Goal: Information Seeking & Learning: Check status

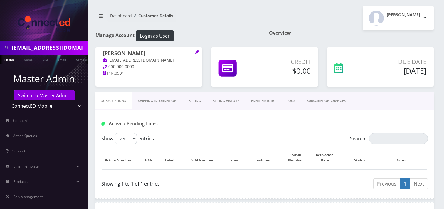
click at [63, 48] on input "kia.qian.yin@gmail.com" at bounding box center [49, 47] width 75 height 11
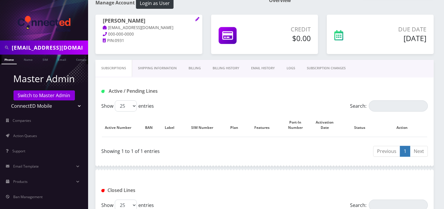
scroll to position [33, 0]
click at [45, 106] on select "Teltik Production My Link Mobile VennMobile Unlimited Advanced LTE Rexing Inc D…" at bounding box center [44, 105] width 75 height 11
select select "23"
click at [7, 100] on select "Teltik Production My Link Mobile VennMobile Unlimited Advanced LTE Rexing Inc D…" at bounding box center [44, 105] width 75 height 11
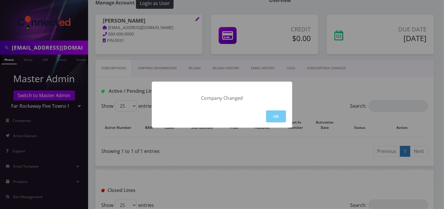
click at [273, 110] on button "OK" at bounding box center [276, 116] width 20 height 12
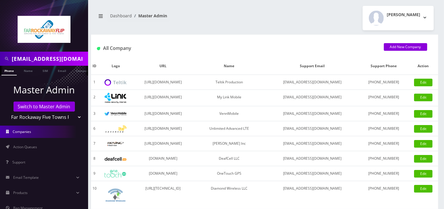
click at [49, 61] on input "kia.qian.yin@gmail.com" at bounding box center [49, 58] width 75 height 11
paste input "9296784705"
type input "9296784705"
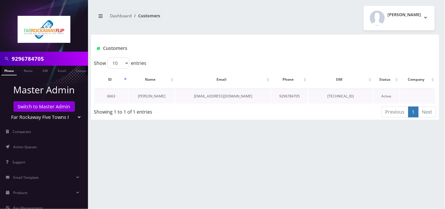
click at [161, 97] on link "[PERSON_NAME]" at bounding box center [152, 96] width 28 height 5
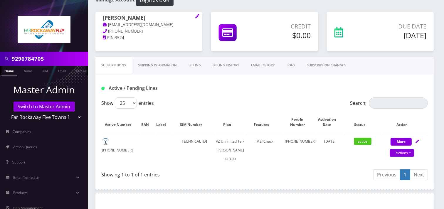
scroll to position [65, 0]
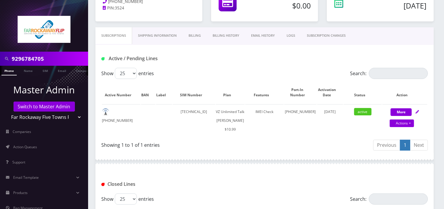
click at [330, 33] on link "SUBSCRIPTION CHANGES" at bounding box center [326, 35] width 50 height 17
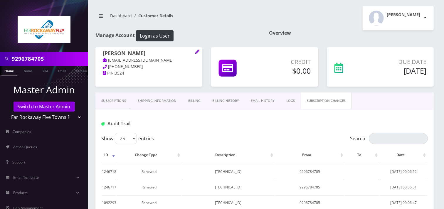
click at [42, 60] on input "9296784705" at bounding box center [49, 58] width 75 height 11
click at [42, 59] on input "9296784705" at bounding box center [49, 58] width 75 height 11
click at [34, 57] on input "9296784705" at bounding box center [49, 58] width 75 height 11
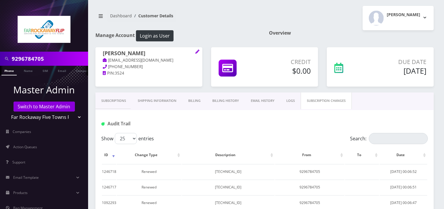
click at [34, 57] on input "9296784705" at bounding box center [49, 58] width 75 height 11
click at [59, 58] on input "9296784705" at bounding box center [49, 58] width 75 height 11
click at [59, 57] on input "9296784705" at bounding box center [49, 58] width 75 height 11
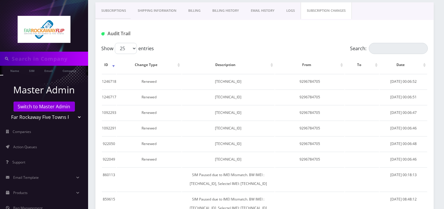
scroll to position [33, 0]
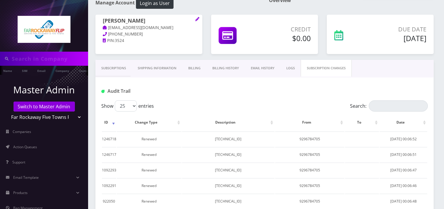
click at [112, 68] on link "Subscriptions" at bounding box center [113, 68] width 36 height 17
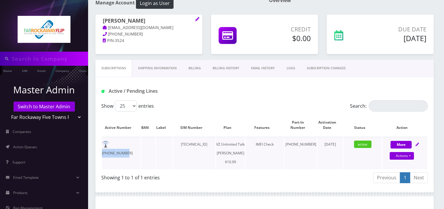
drag, startPoint x: 139, startPoint y: 146, endPoint x: 112, endPoint y: 145, distance: 27.0
click at [112, 145] on td "929-678-4705" at bounding box center [121, 153] width 38 height 33
copy td "929-678-4705"
click at [33, 57] on input "text" at bounding box center [49, 58] width 75 height 11
paste input "9294754850"
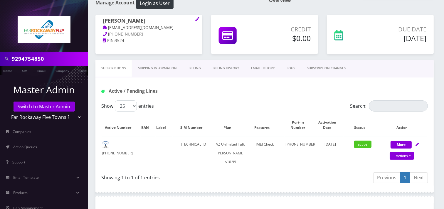
click at [57, 54] on input "9294754850" at bounding box center [49, 58] width 75 height 11
type input "9294754850"
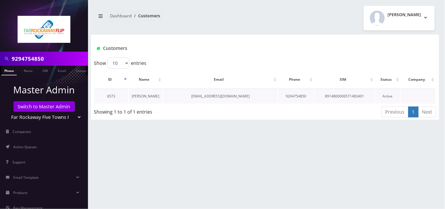
click at [153, 97] on link "[PERSON_NAME]" at bounding box center [146, 96] width 28 height 5
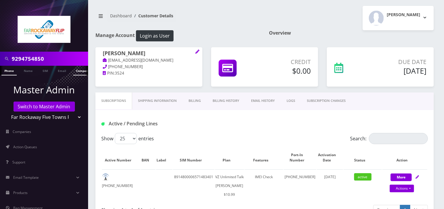
scroll to position [0, 3]
click at [39, 58] on input "9294754850" at bounding box center [49, 58] width 75 height 11
click at [39, 59] on input "9294754850" at bounding box center [49, 58] width 75 height 11
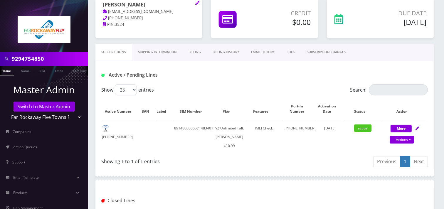
scroll to position [7, 0]
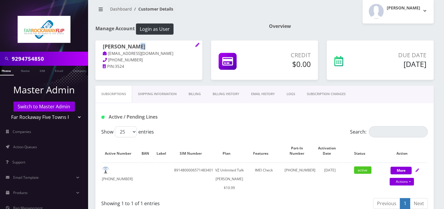
drag, startPoint x: 139, startPoint y: 46, endPoint x: 133, endPoint y: 72, distance: 26.0
click at [110, 50] on span "[PERSON_NAME] [EMAIL_ADDRESS][DOMAIN_NAME]" at bounding box center [149, 50] width 92 height 14
click at [35, 58] on input "9294754850" at bounding box center [49, 58] width 75 height 11
